Goal: Transaction & Acquisition: Purchase product/service

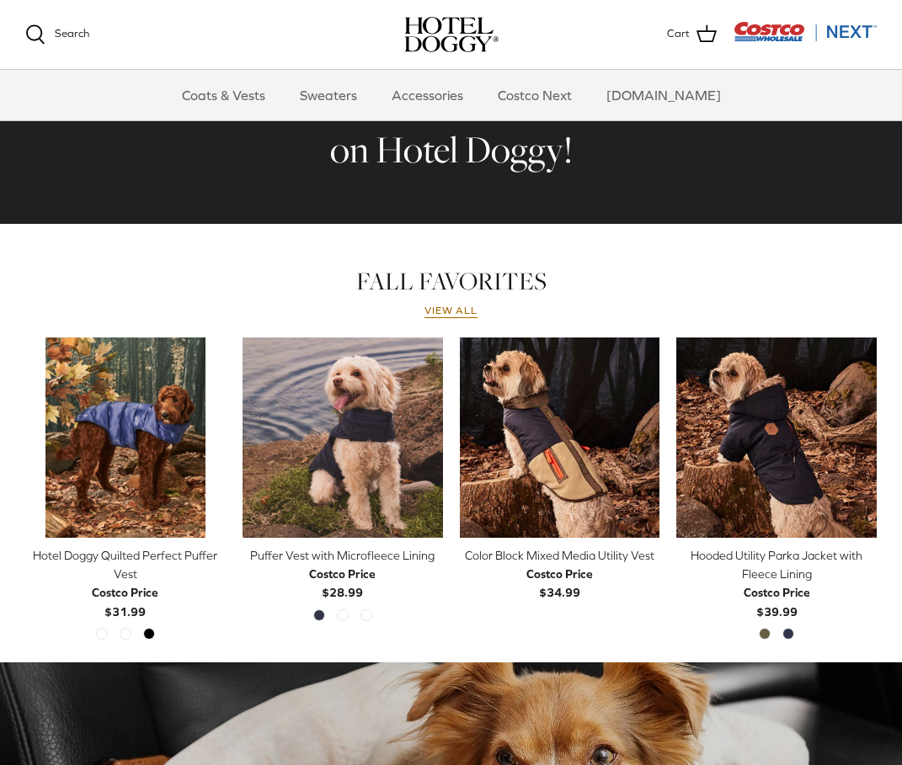
scroll to position [600, 0]
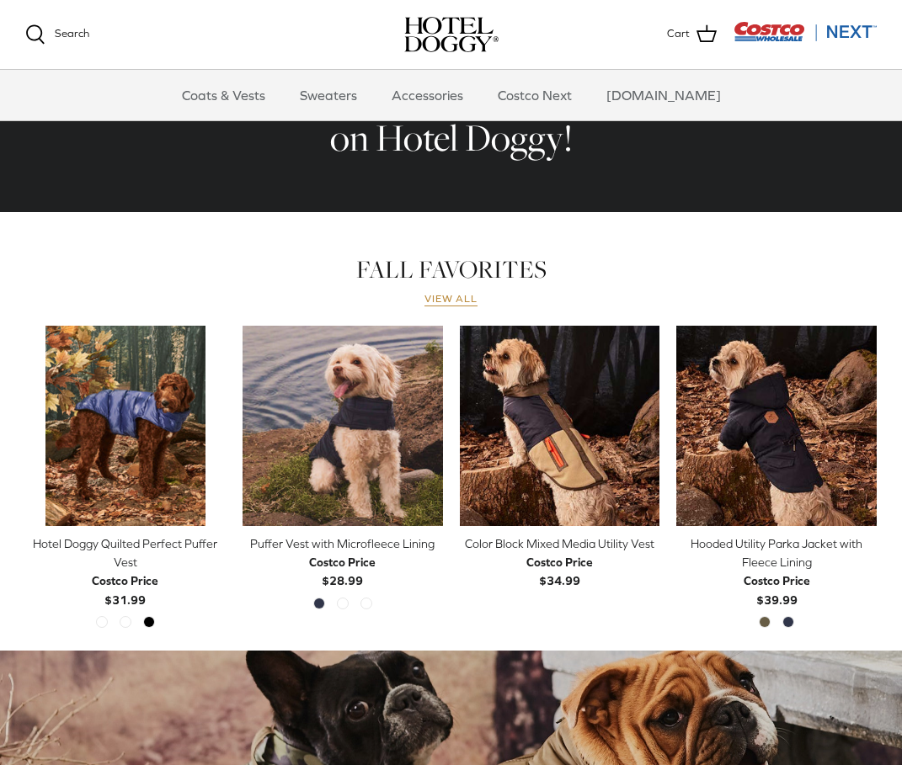
click at [469, 300] on link "View all" at bounding box center [451, 299] width 54 height 13
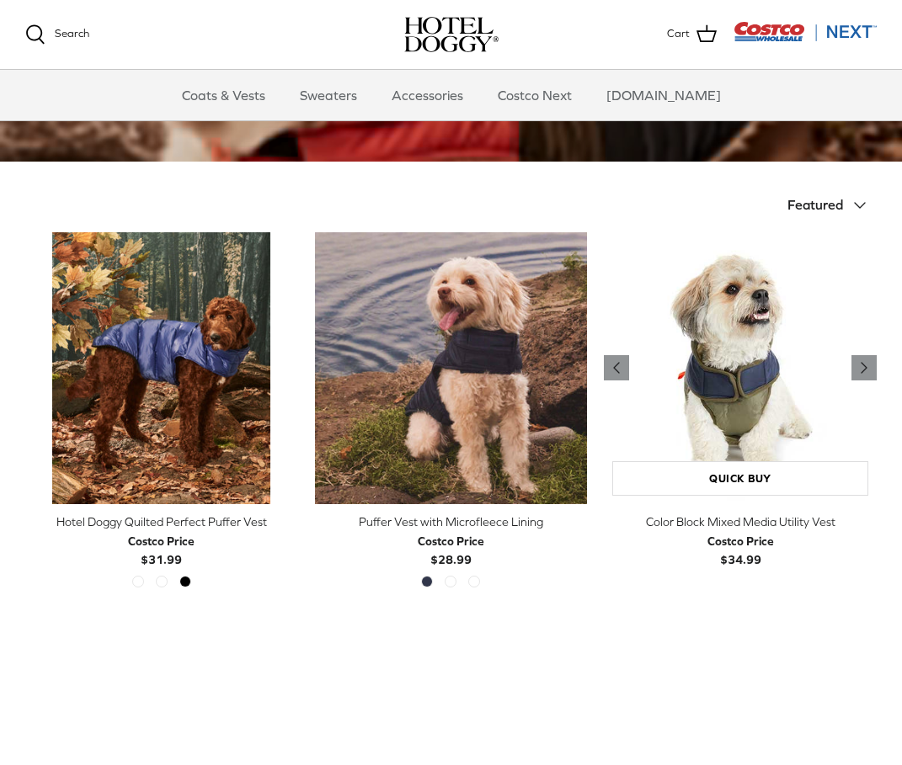
scroll to position [342, 0]
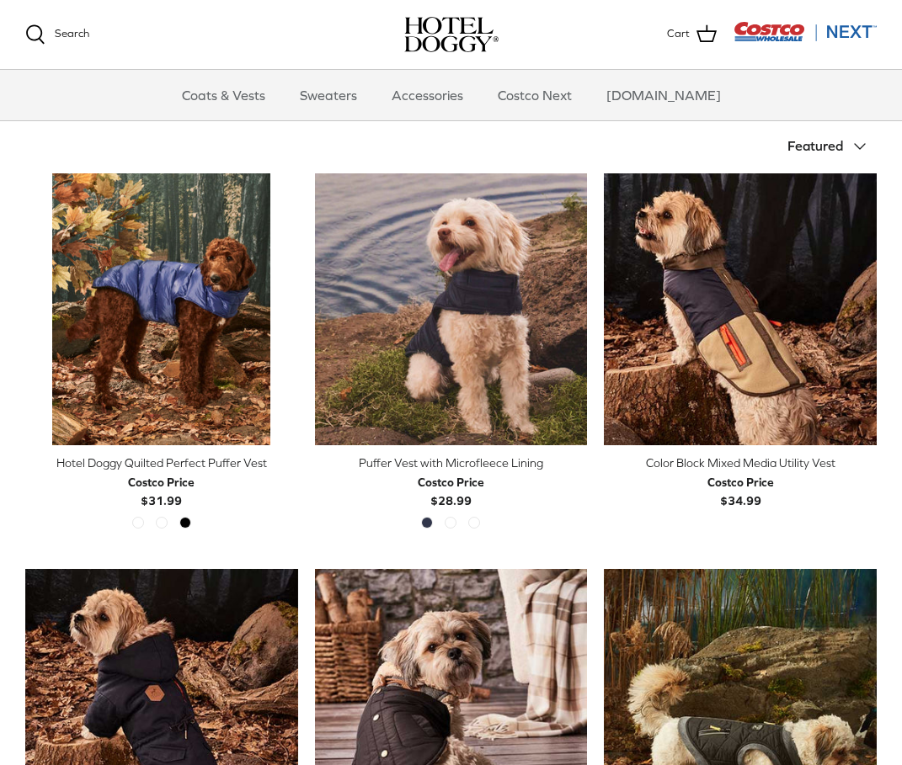
click at [861, 150] on icon "Down" at bounding box center [860, 146] width 20 height 20
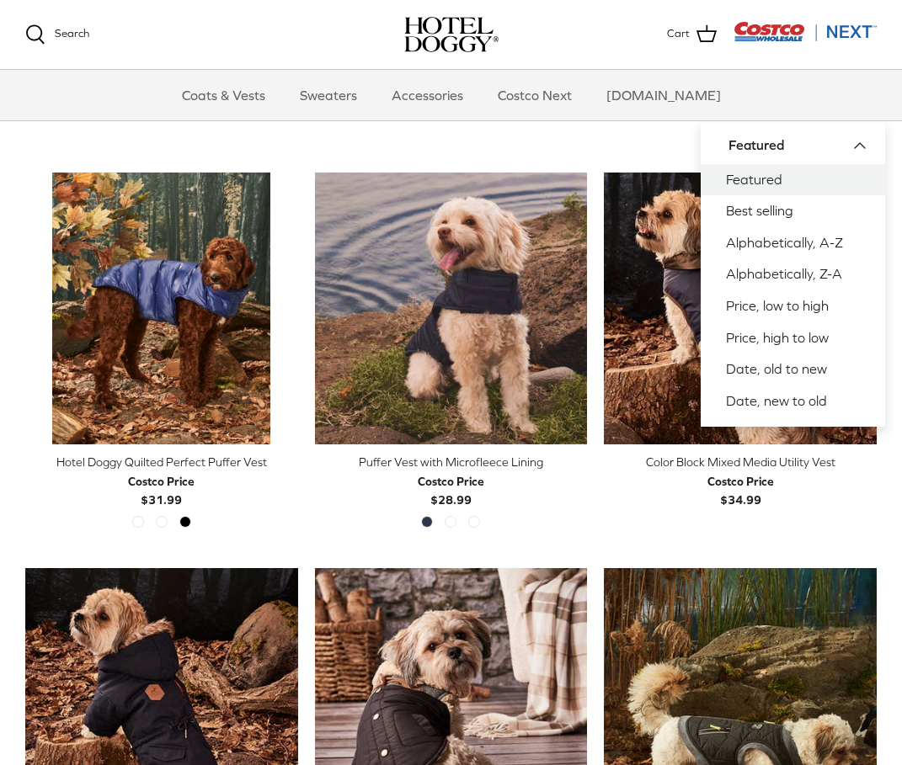
scroll to position [346, 0]
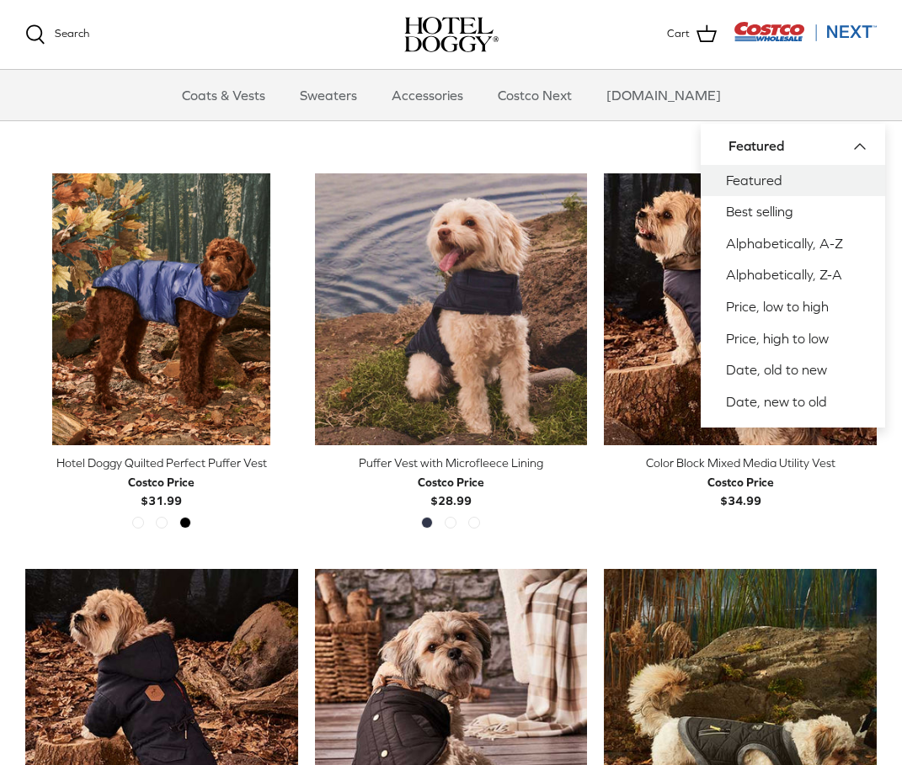
click at [666, 138] on div "Sort by Featured Down Featured Best selling Alphabetically, A-Z Alphabetically,…" at bounding box center [664, 146] width 426 height 37
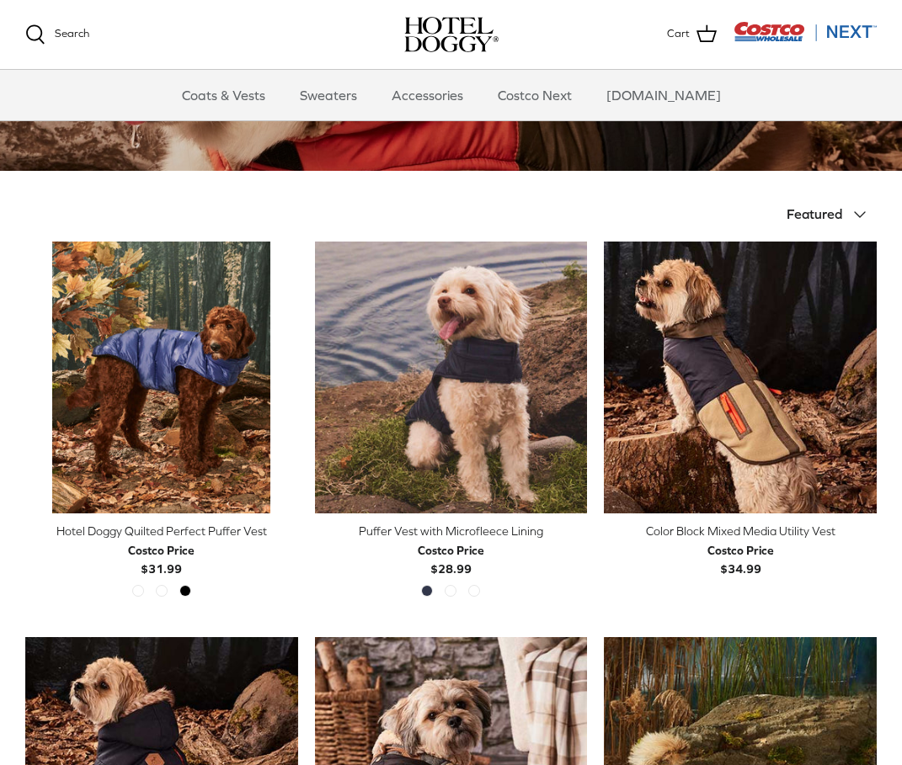
scroll to position [0, 0]
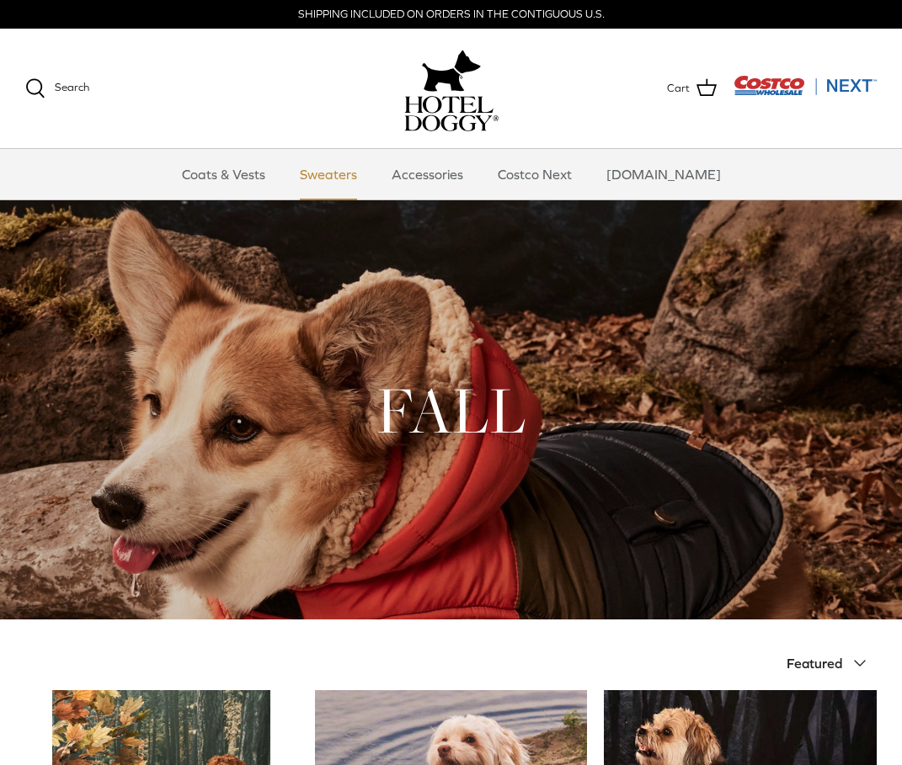
click at [328, 169] on link "Sweaters" at bounding box center [329, 174] width 88 height 51
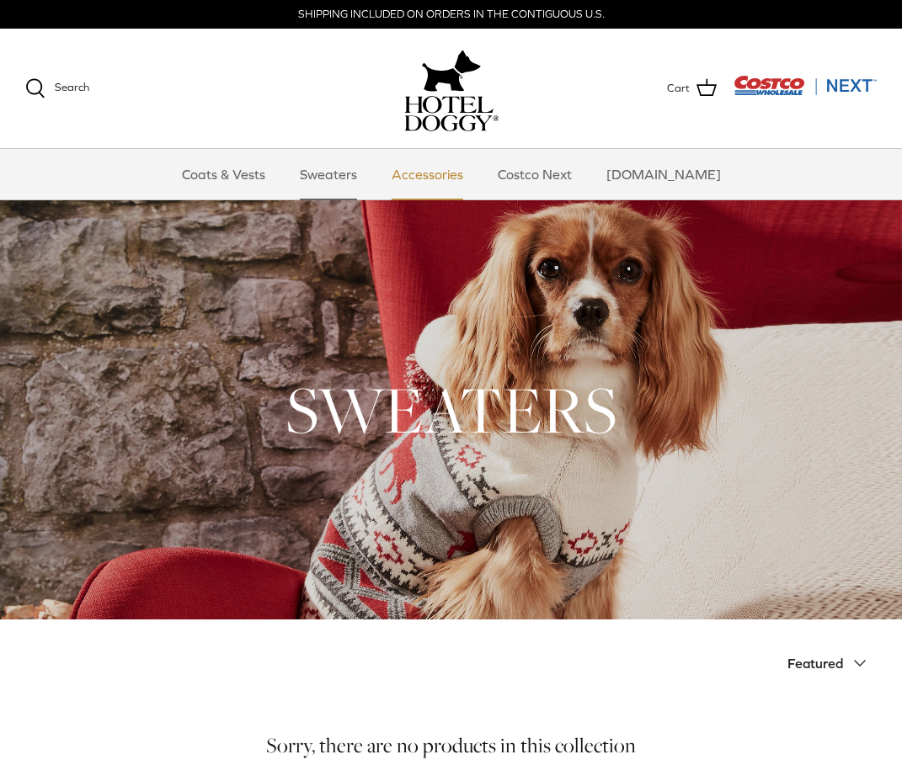
click at [458, 179] on link "Accessories" at bounding box center [427, 174] width 102 height 51
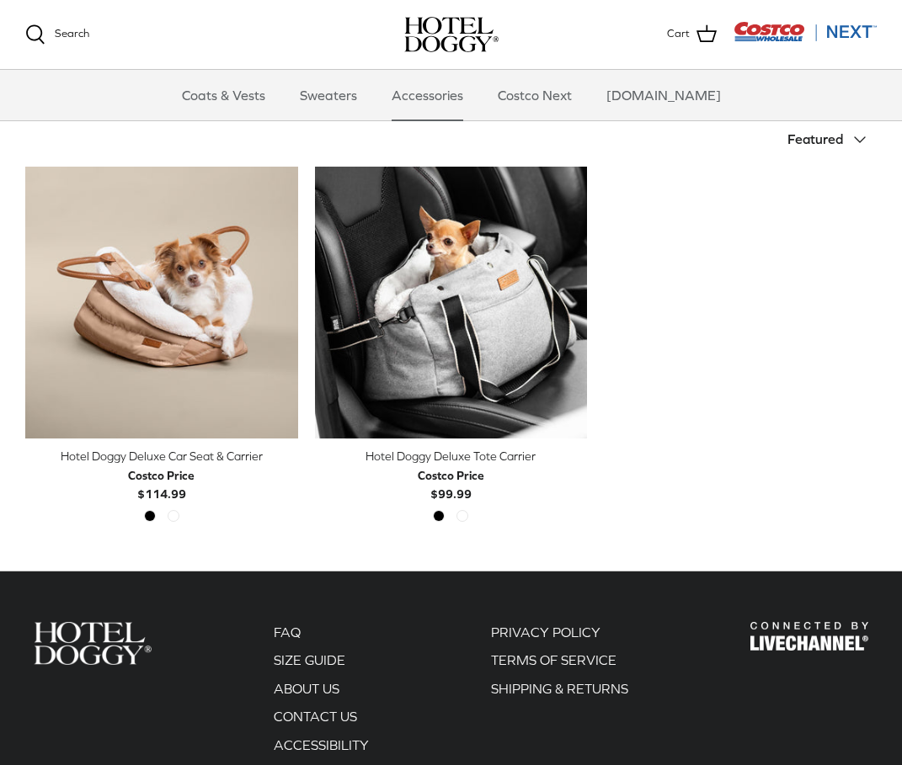
scroll to position [136, 0]
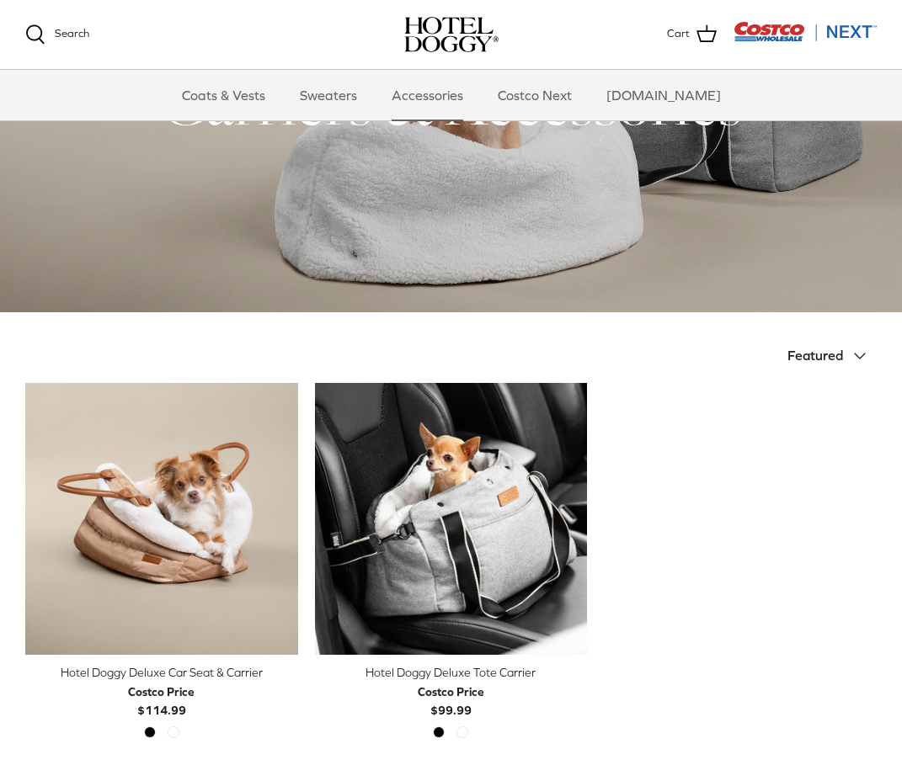
click at [833, 34] on img "Costco Next" at bounding box center [804, 31] width 143 height 21
